Goal: Task Accomplishment & Management: Manage account settings

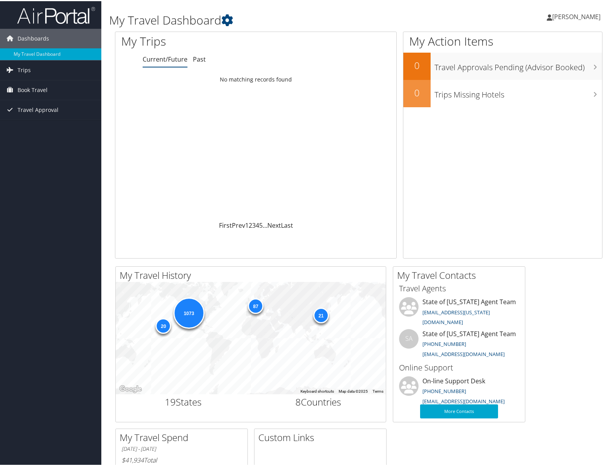
click at [570, 15] on span "[PERSON_NAME]" at bounding box center [576, 15] width 48 height 9
click at [526, 69] on link "View Travel Profile" at bounding box center [555, 69] width 87 height 13
click at [572, 16] on span "[PERSON_NAME]" at bounding box center [576, 15] width 48 height 9
click at [531, 67] on link "View Travel Profile" at bounding box center [555, 69] width 87 height 13
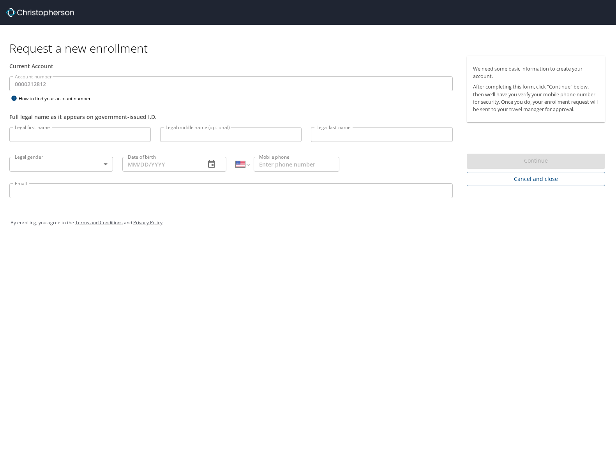
select select "US"
